Goal: Task Accomplishment & Management: Complete application form

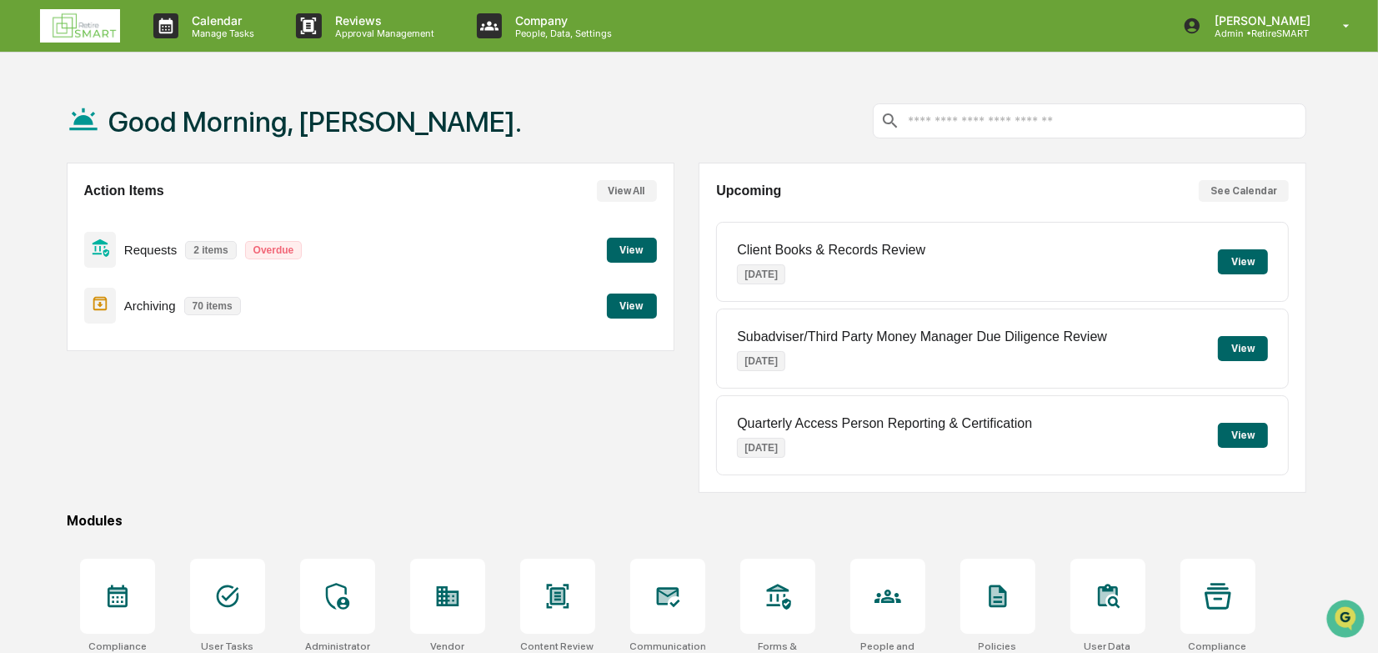
click at [619, 248] on button "View" at bounding box center [632, 250] width 50 height 25
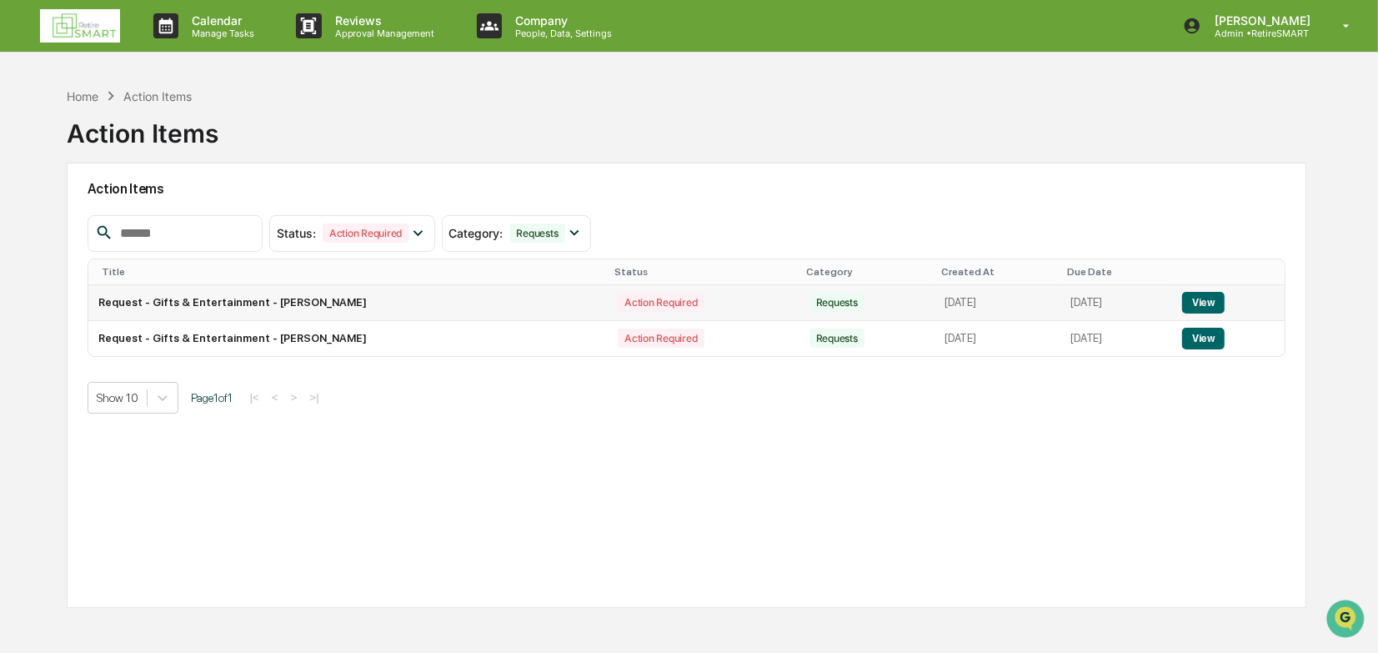
click at [1208, 308] on button "View" at bounding box center [1203, 303] width 43 height 22
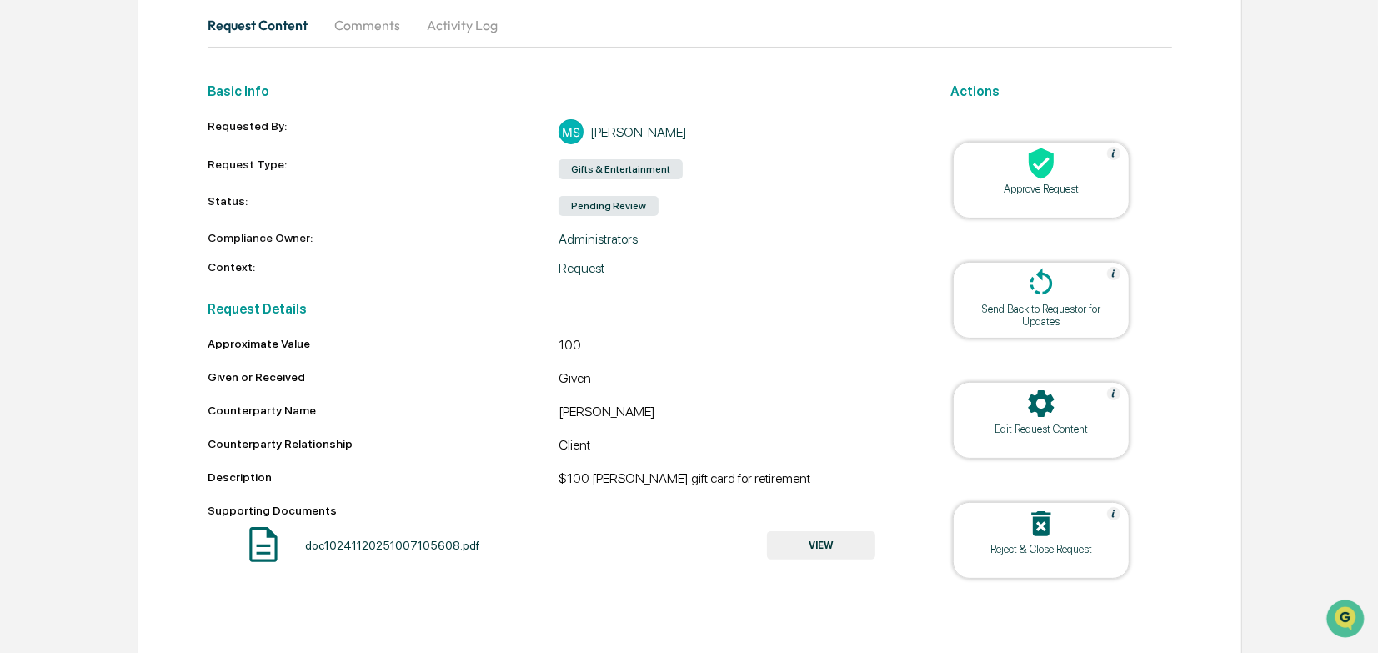
scroll to position [168, 0]
click at [1040, 193] on div "Approve Request" at bounding box center [1041, 178] width 177 height 77
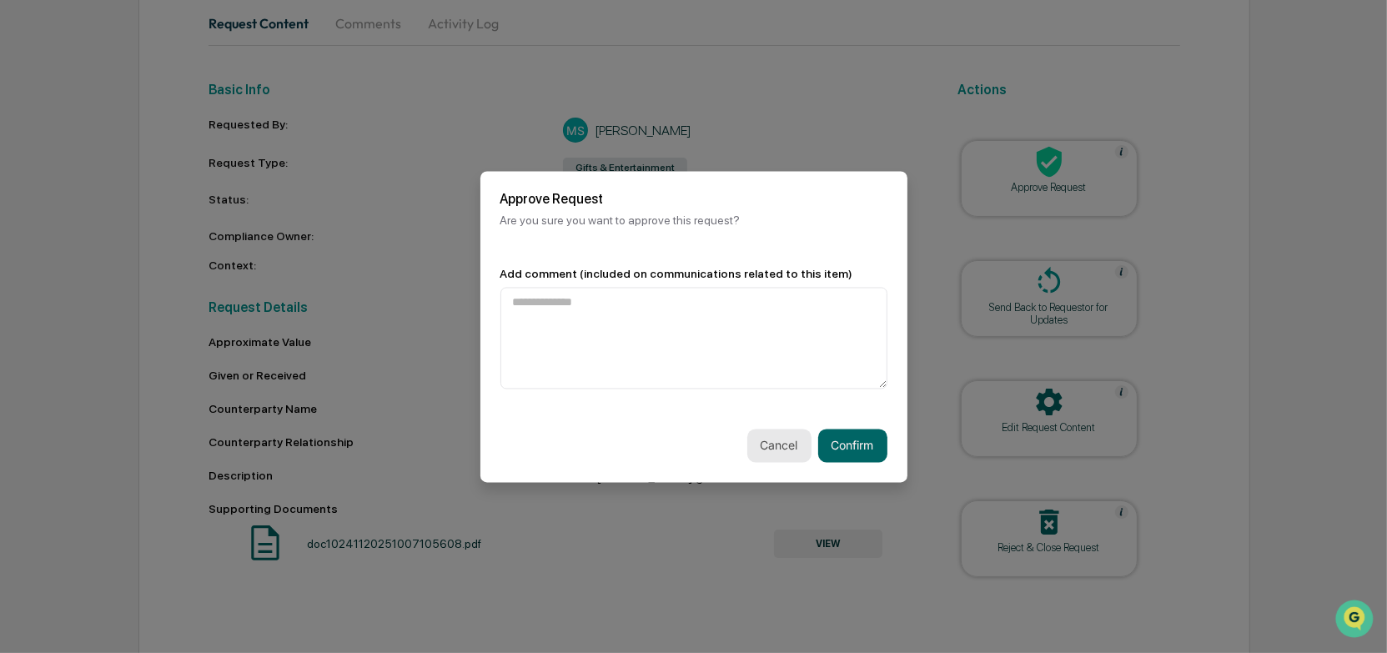
click at [787, 445] on button "Cancel" at bounding box center [779, 445] width 64 height 33
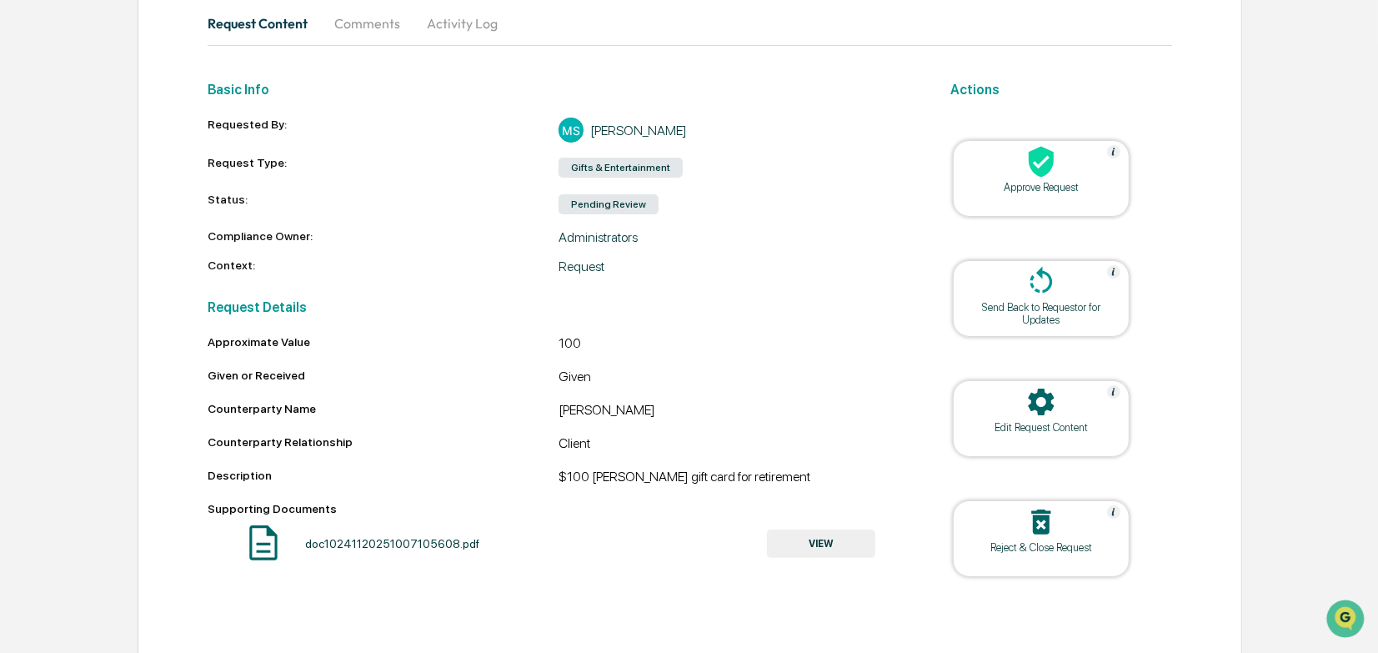
click at [1020, 183] on div "Approve Request" at bounding box center [1041, 187] width 150 height 13
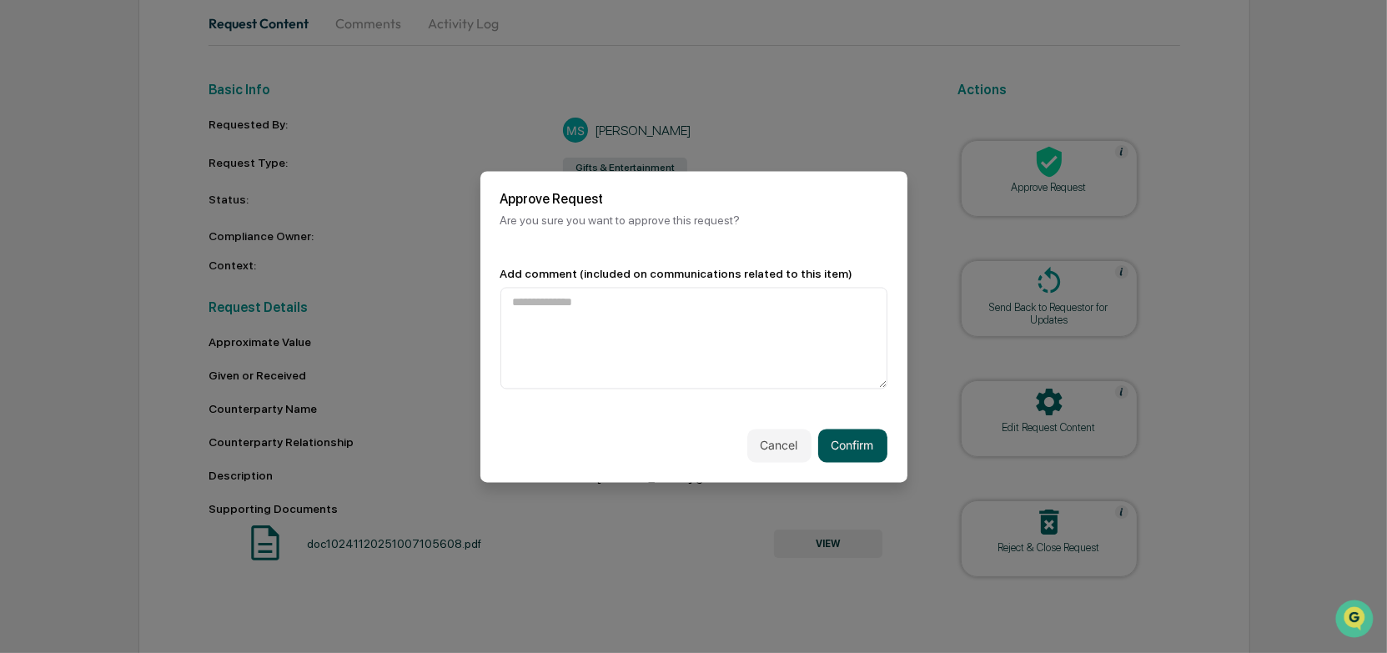
click at [838, 449] on button "Confirm" at bounding box center [852, 445] width 69 height 33
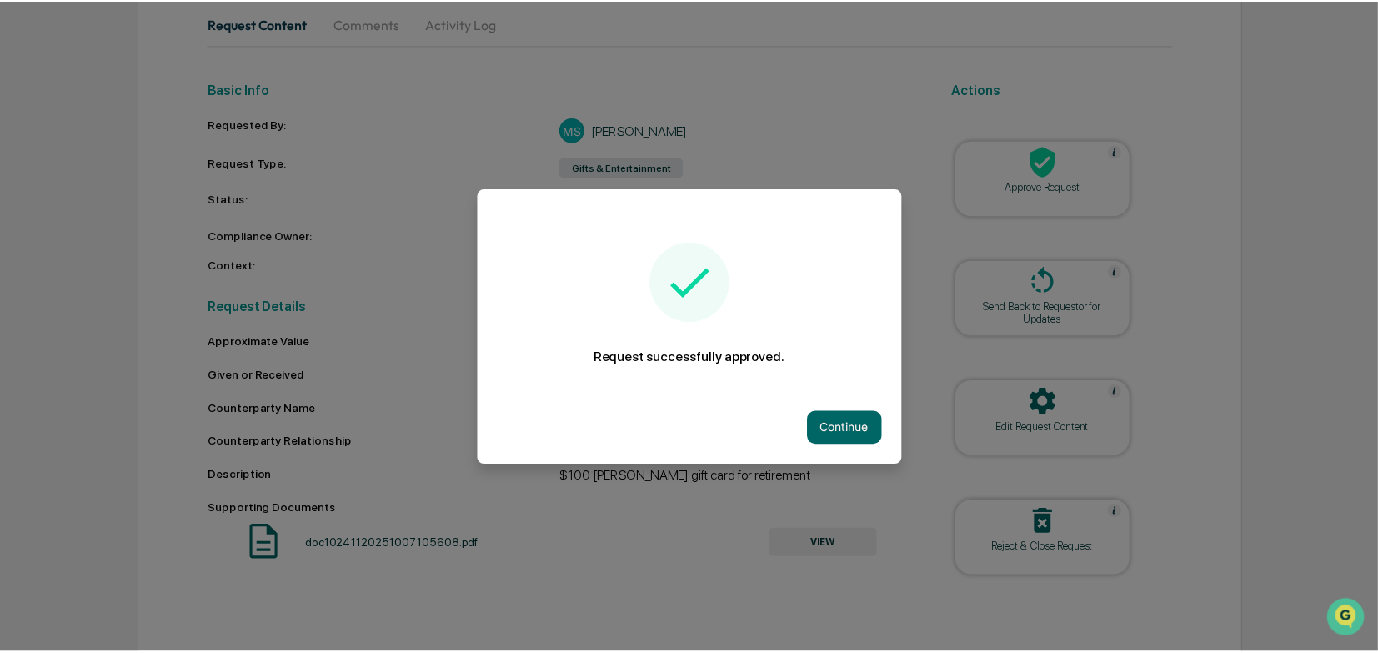
scroll to position [122, 0]
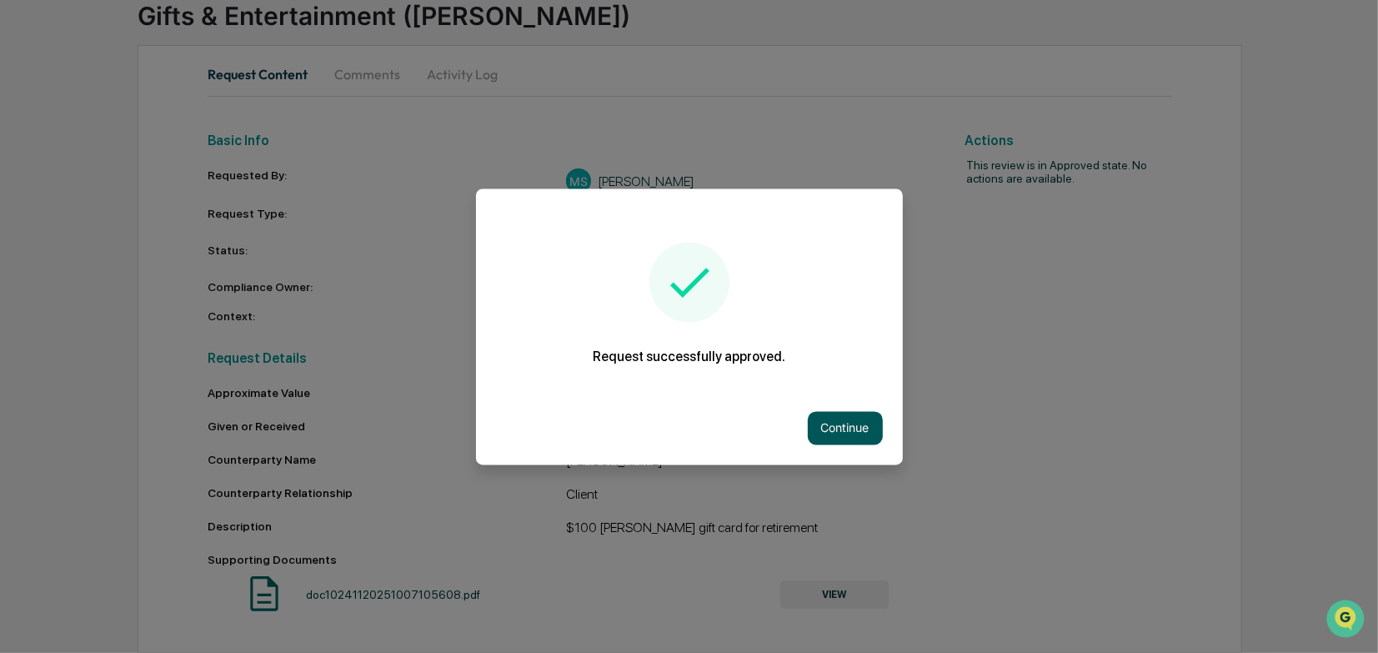
click at [845, 430] on button "Continue" at bounding box center [845, 427] width 75 height 33
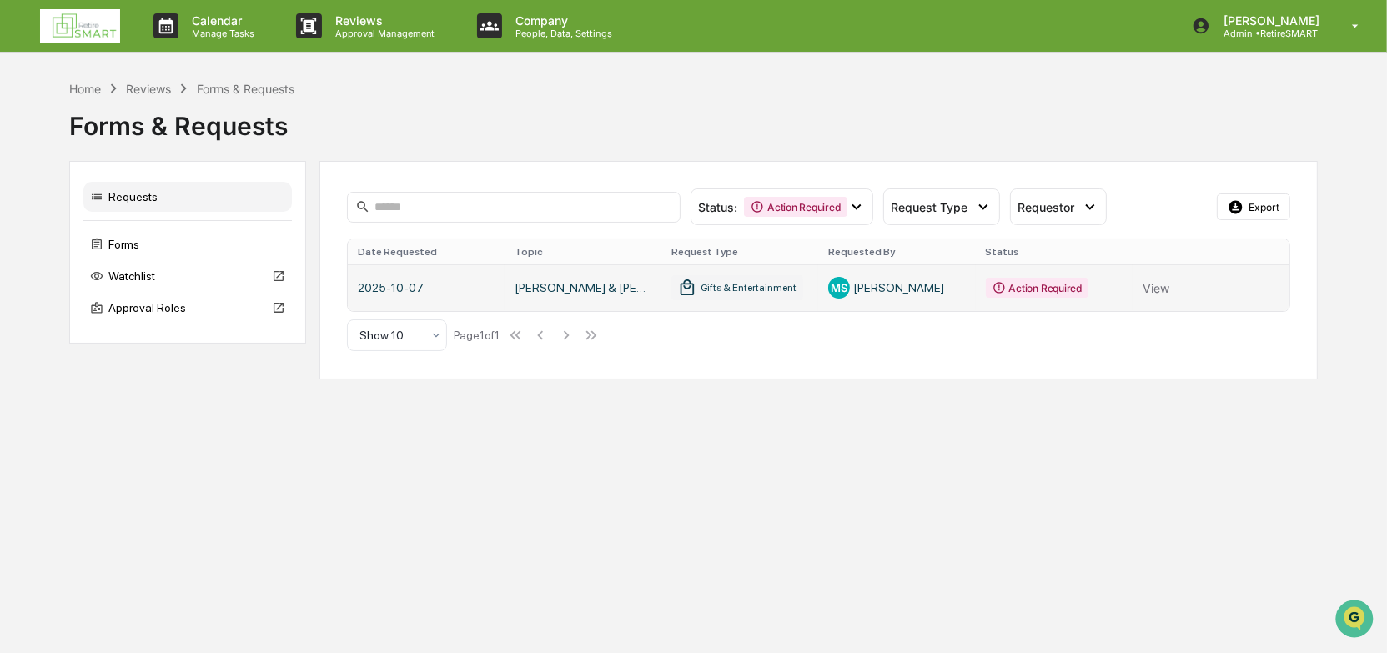
click at [1159, 283] on link at bounding box center [818, 287] width 941 height 47
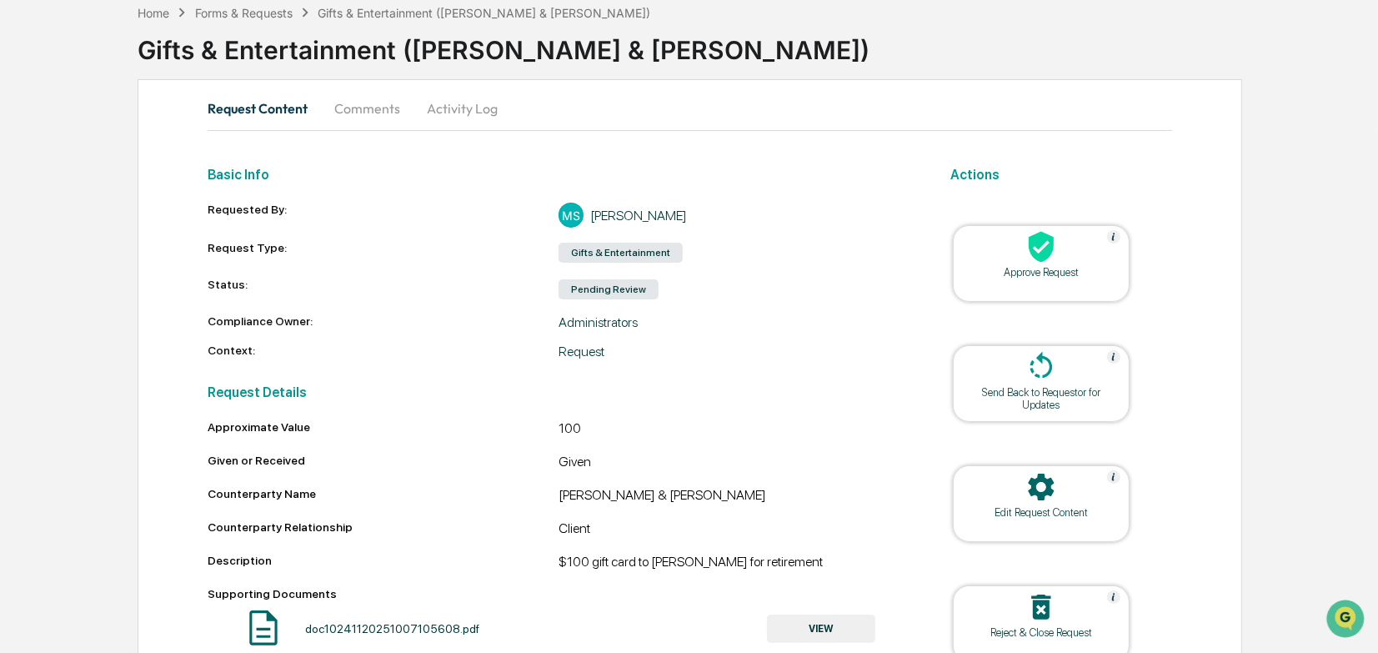
scroll to position [167, 0]
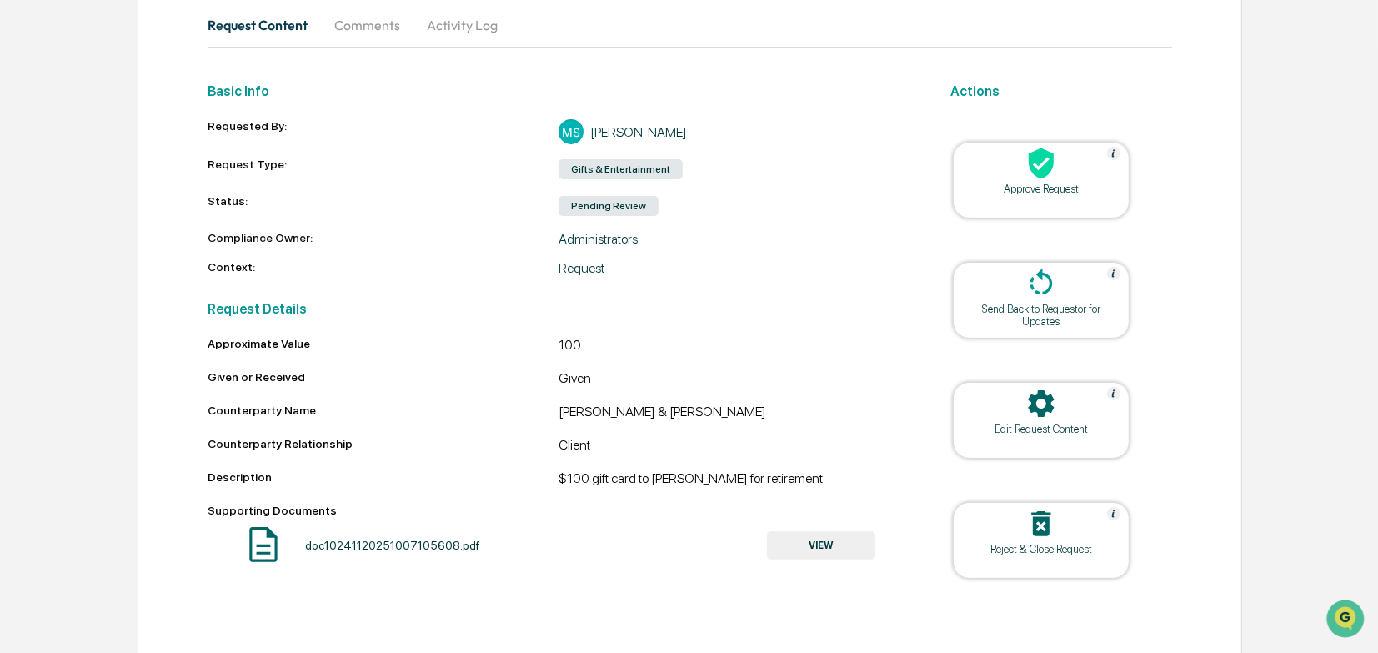
click at [1032, 191] on div "Approve Request" at bounding box center [1041, 189] width 150 height 13
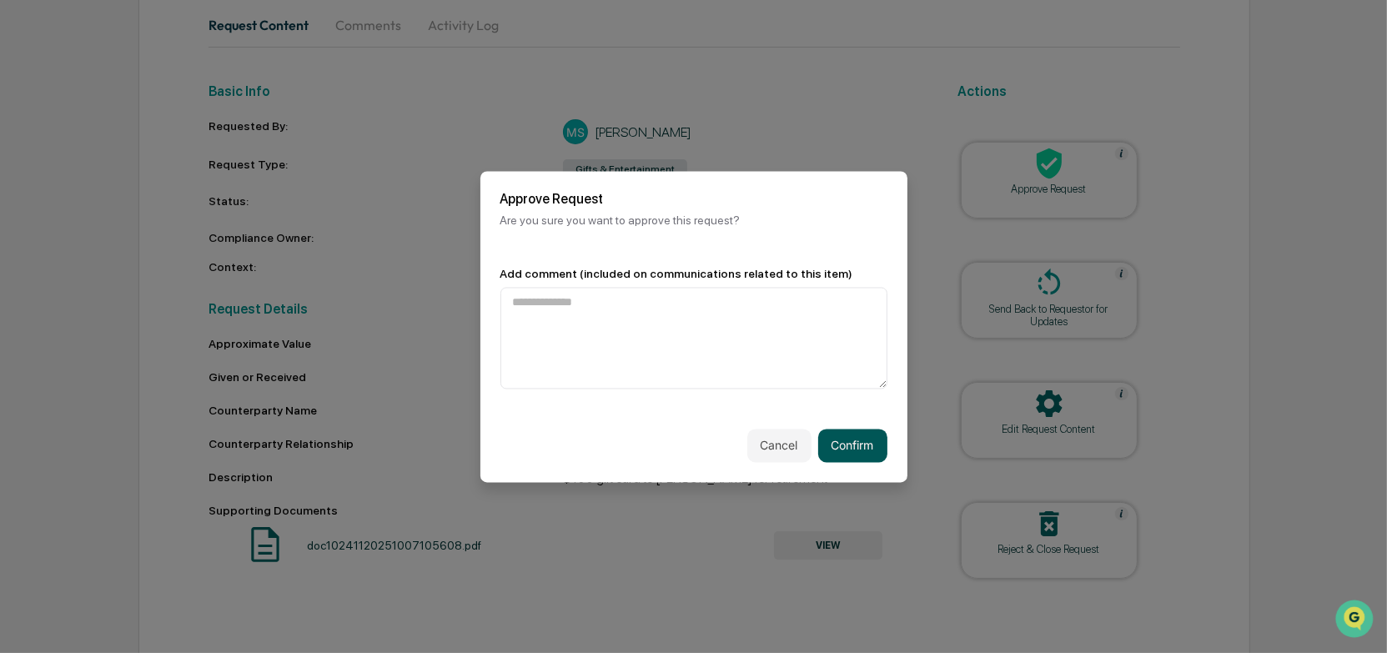
click at [853, 439] on button "Confirm" at bounding box center [852, 445] width 69 height 33
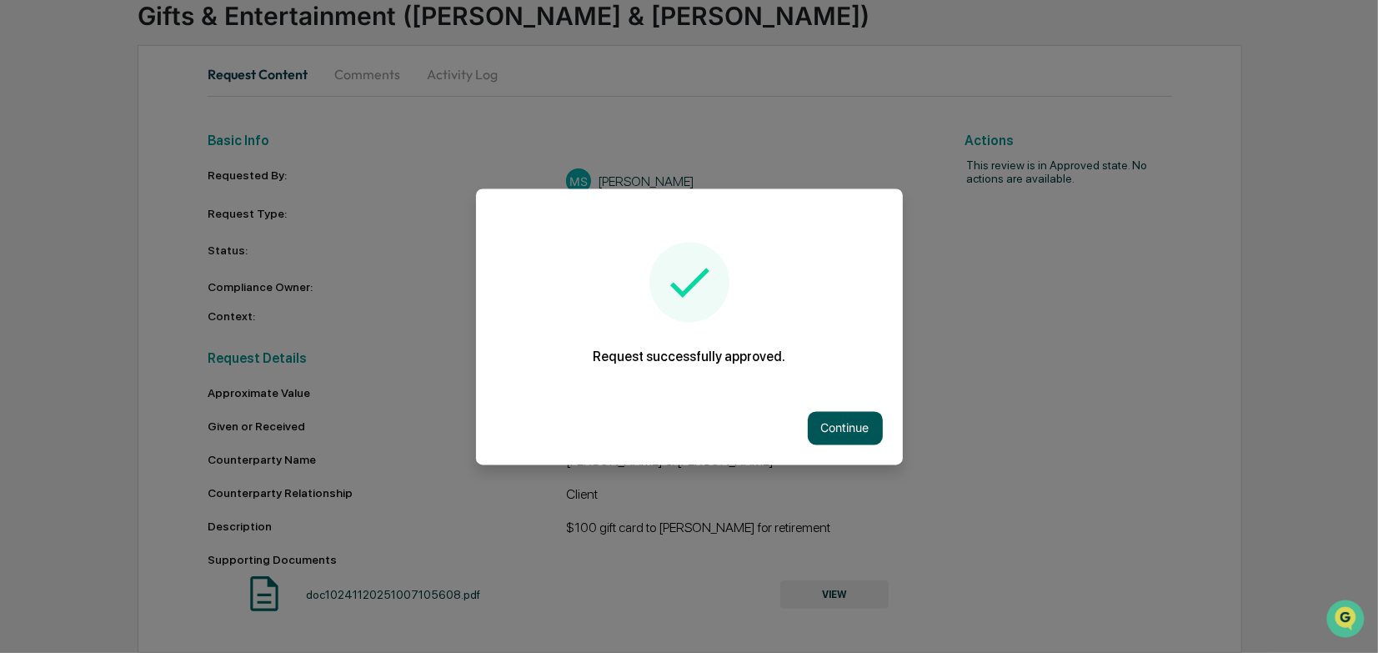
click at [840, 425] on button "Continue" at bounding box center [845, 427] width 75 height 33
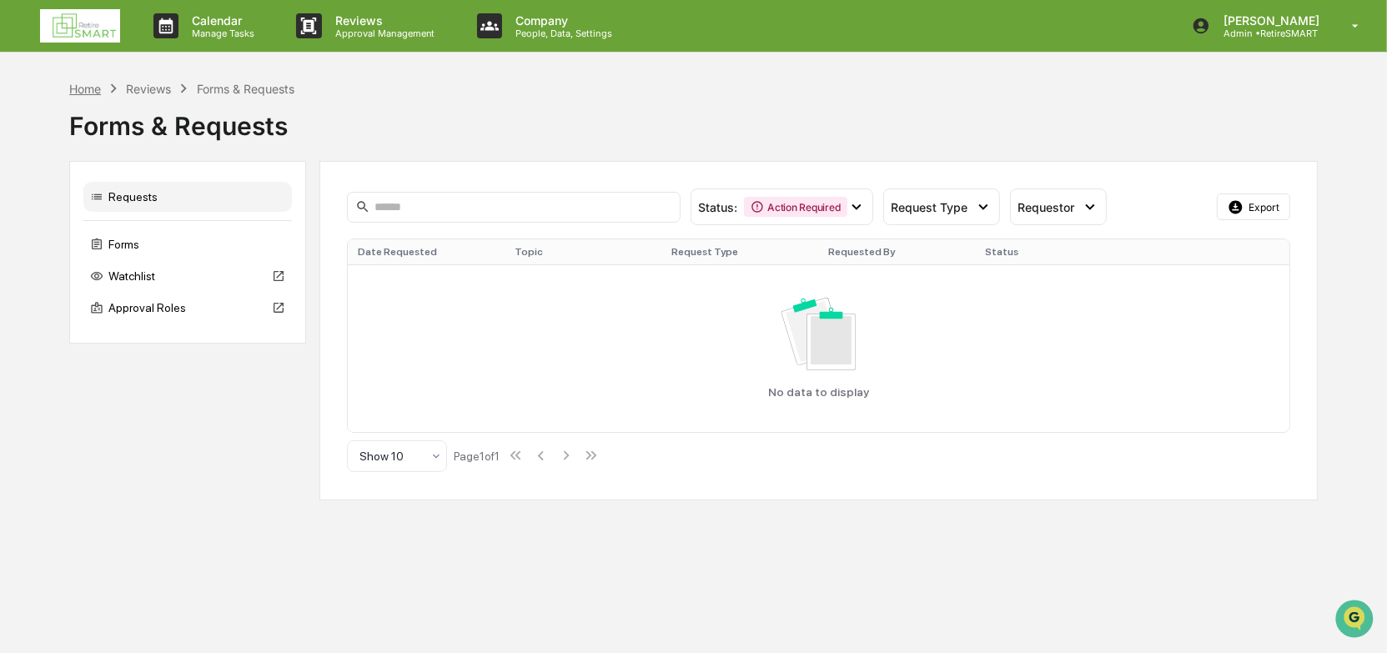
click at [88, 88] on div "Home" at bounding box center [85, 89] width 32 height 14
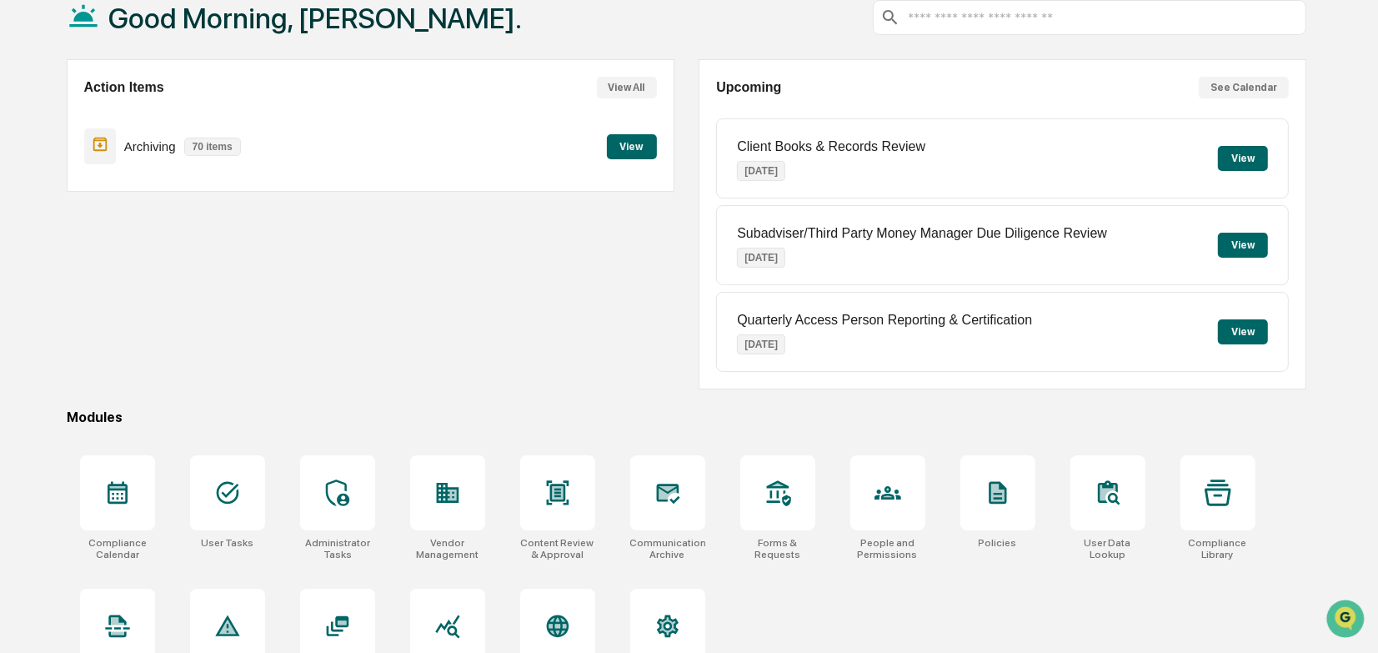
scroll to position [153, 0]
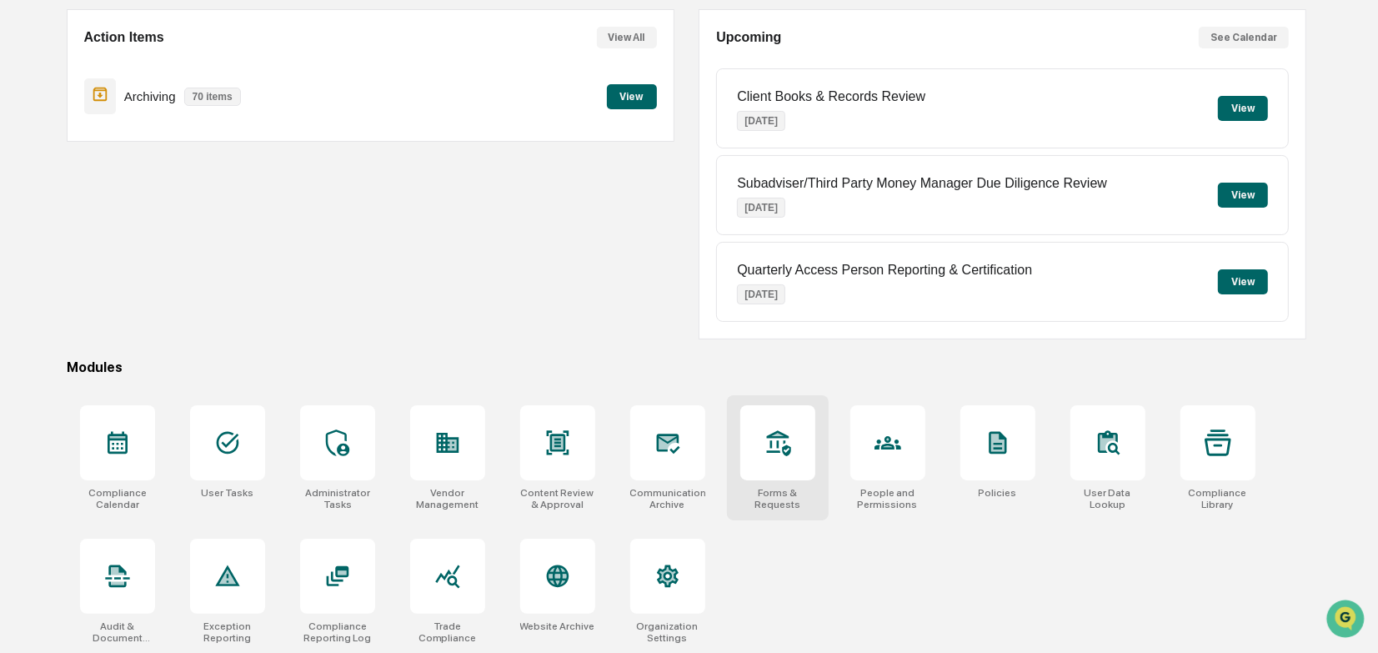
click at [760, 445] on div at bounding box center [777, 442] width 75 height 75
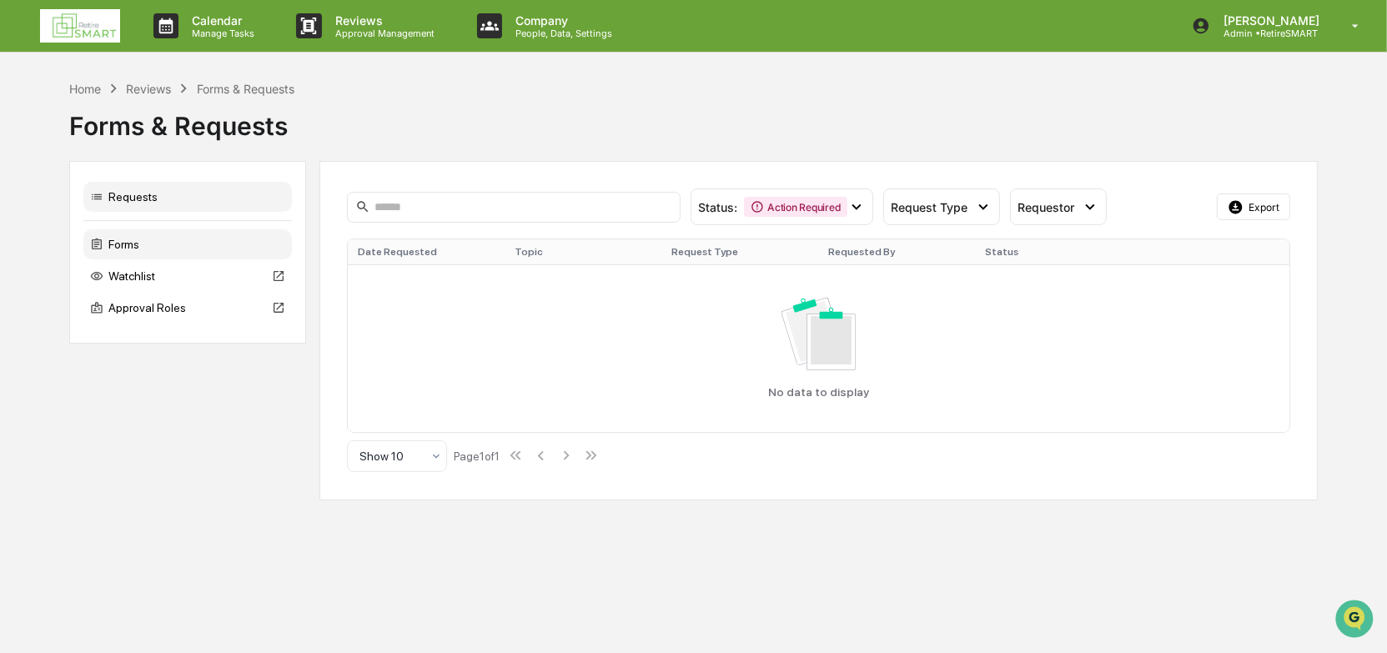
click at [173, 249] on div "Forms" at bounding box center [187, 244] width 208 height 30
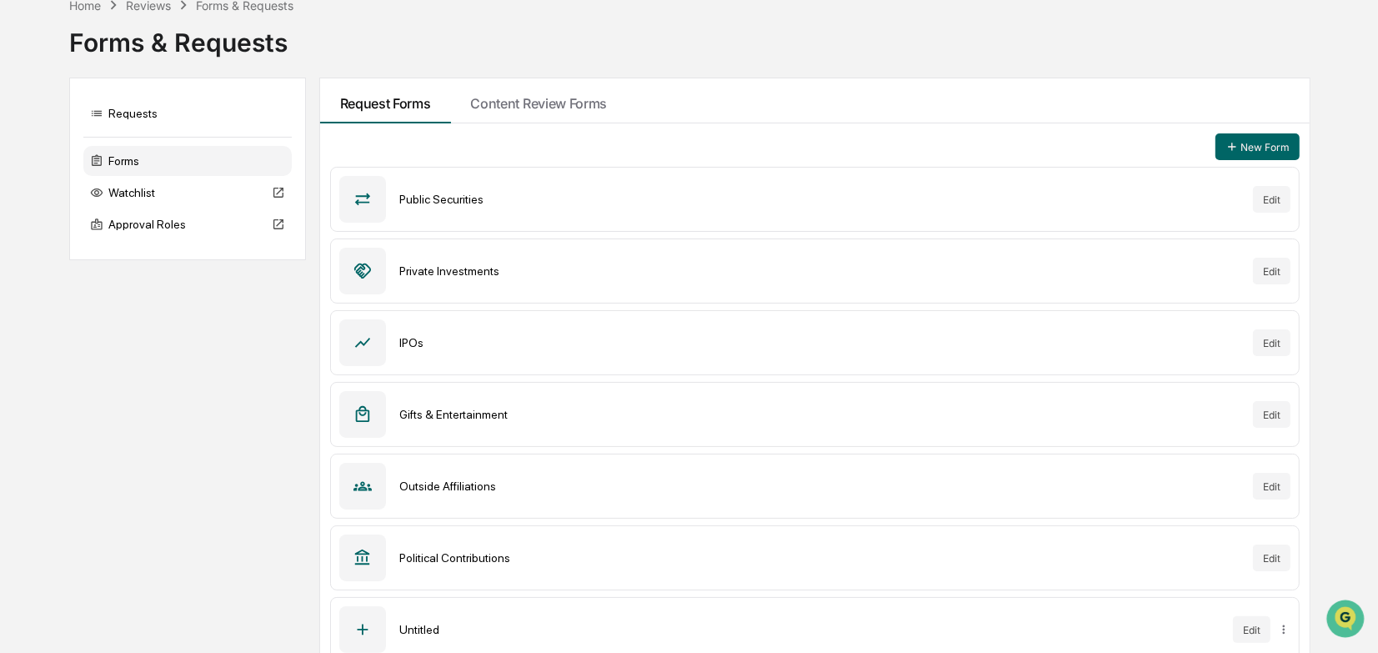
scroll to position [101, 0]
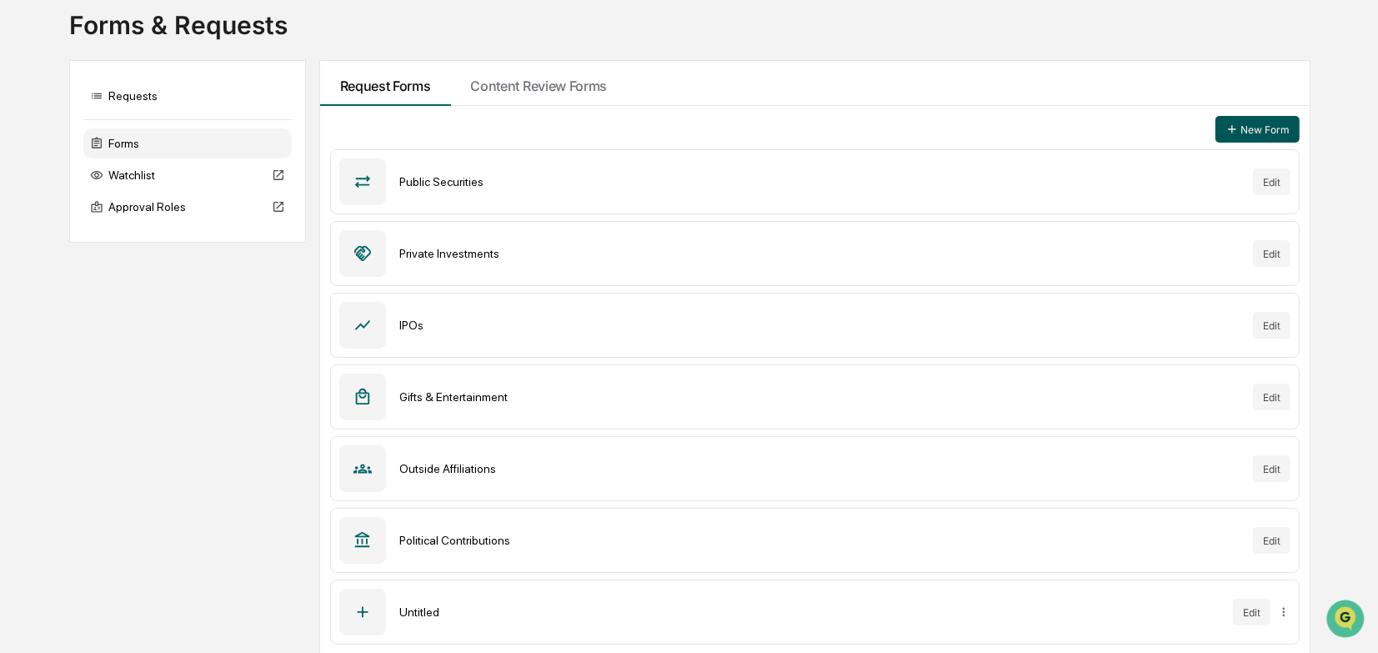
click at [1243, 124] on button "New Form" at bounding box center [1258, 129] width 84 height 27
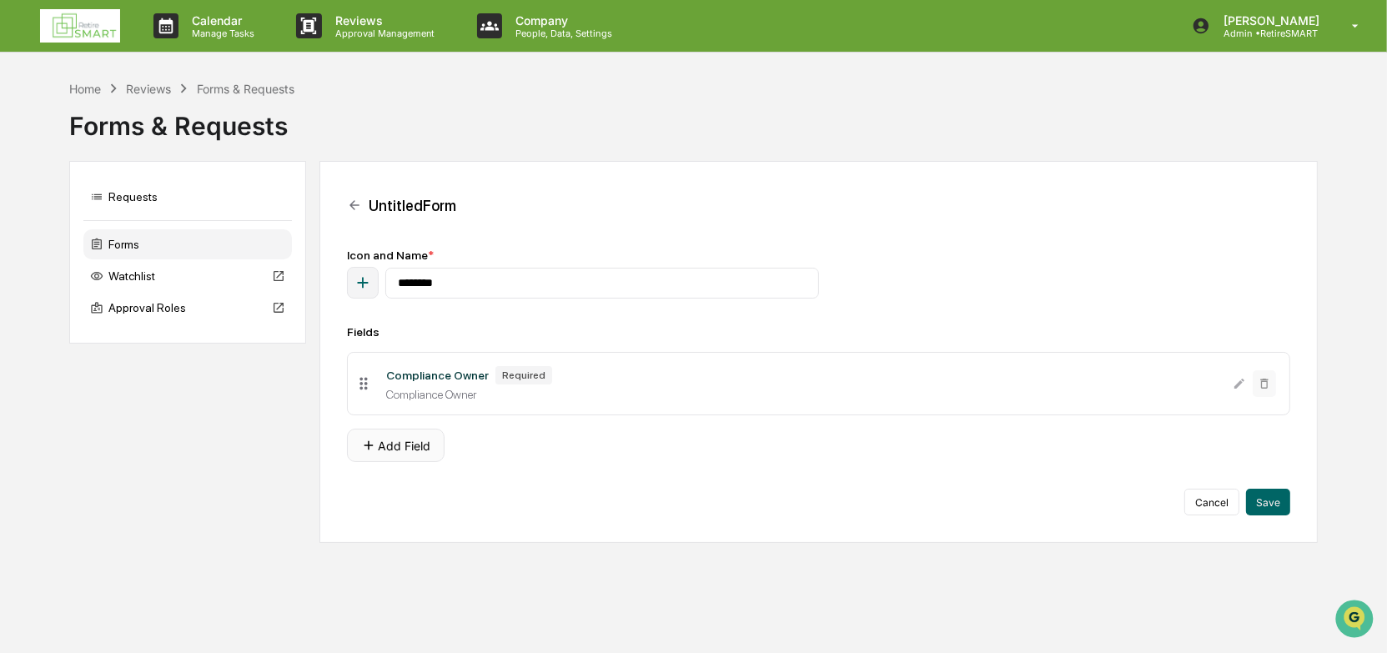
click at [406, 457] on button "Add Field" at bounding box center [396, 445] width 98 height 33
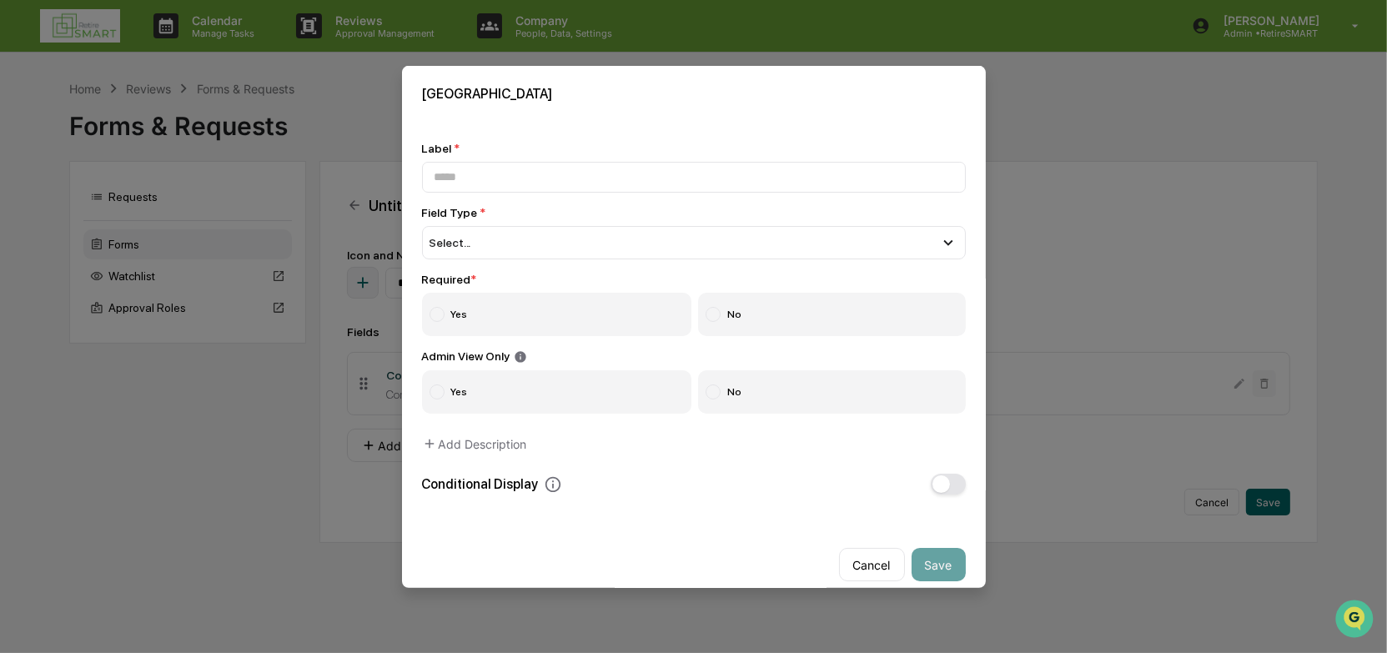
click at [870, 565] on button "Cancel" at bounding box center [872, 564] width 66 height 33
